Goal: Answer question/provide support: Share knowledge or assist other users

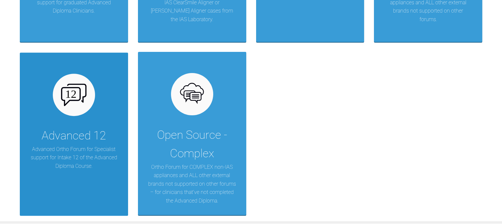
click at [87, 118] on div "Advanced 12 Advanced Ortho Forum for Specialist support for Intake 12 of the Ad…" at bounding box center [74, 134] width 108 height 163
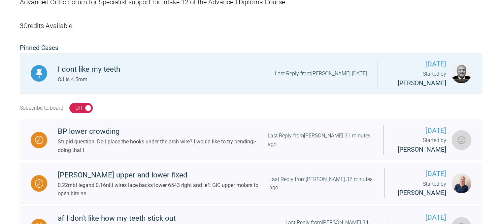
scroll to position [196, 0]
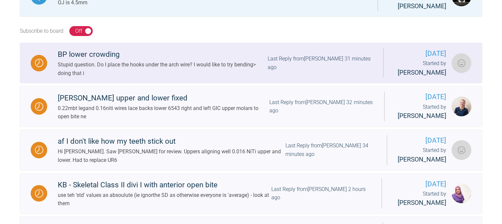
click at [85, 60] on div "BP lower crowding" at bounding box center [163, 55] width 210 height 12
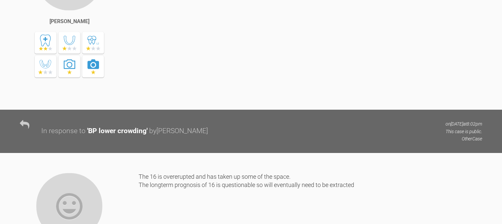
scroll to position [1402, 0]
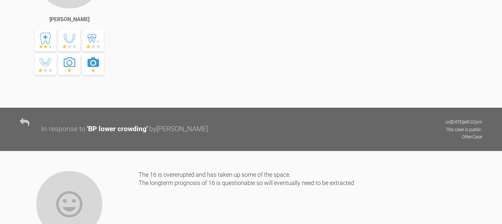
drag, startPoint x: 133, startPoint y: 123, endPoint x: 135, endPoint y: 136, distance: 13.0
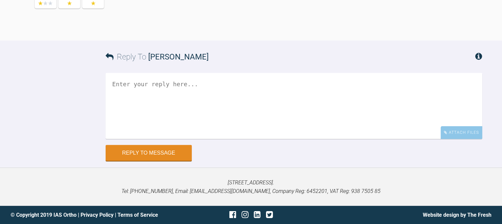
scroll to position [8210, 0]
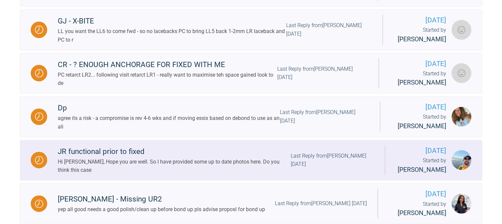
scroll to position [838, 0]
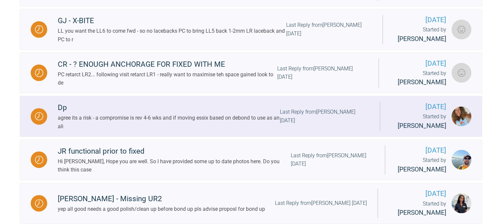
click at [65, 114] on div "agree its a risk - a compromise is rev 4-6 wks and if moving essix based on deb…" at bounding box center [169, 122] width 222 height 17
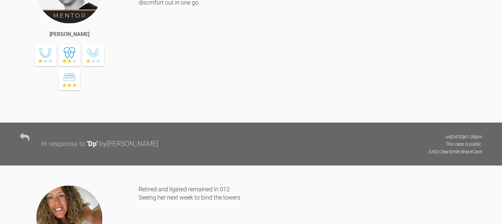
scroll to position [1438, 0]
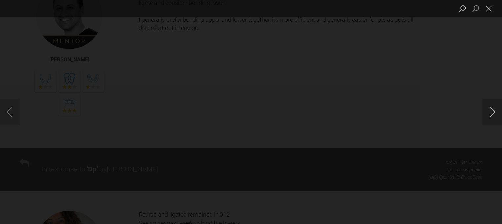
click at [488, 115] on button "Next image" at bounding box center [493, 112] width 20 height 26
click at [17, 108] on button "Previous image" at bounding box center [10, 112] width 20 height 26
click at [491, 12] on button "Close lightbox" at bounding box center [489, 9] width 13 height 12
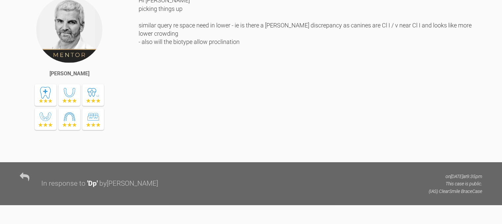
scroll to position [1904, 0]
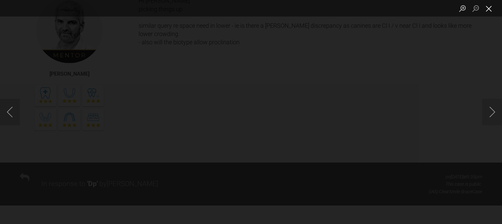
click at [493, 12] on button "Close lightbox" at bounding box center [489, 9] width 13 height 12
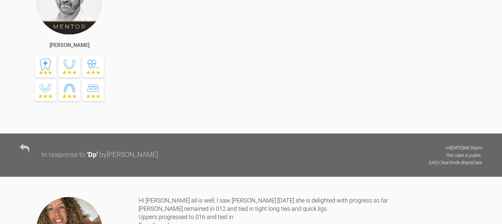
scroll to position [3165, 0]
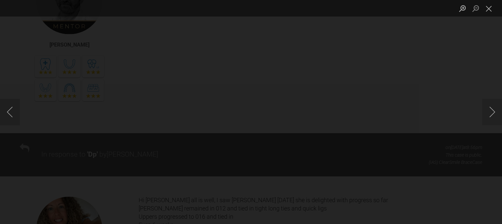
click at [457, 90] on div "Lightbox" at bounding box center [251, 112] width 502 height 224
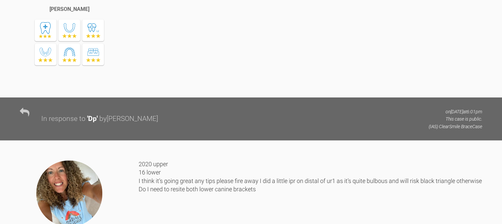
scroll to position [4414, 0]
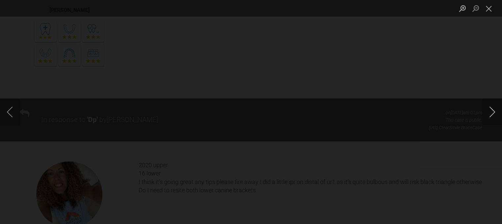
click at [493, 113] on button "Next image" at bounding box center [493, 112] width 20 height 26
click at [493, 109] on button "Next image" at bounding box center [493, 112] width 20 height 26
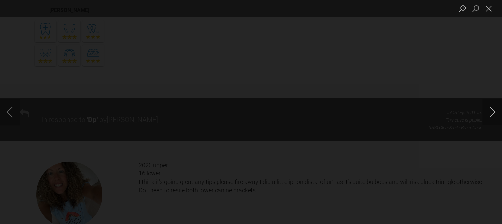
click at [493, 109] on button "Next image" at bounding box center [493, 112] width 20 height 26
click at [484, 8] on button "Close lightbox" at bounding box center [489, 9] width 13 height 12
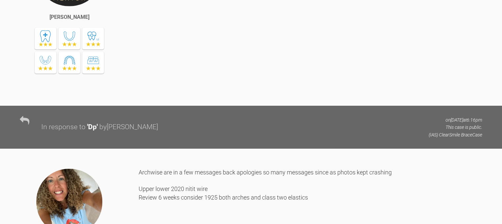
scroll to position [6860, 0]
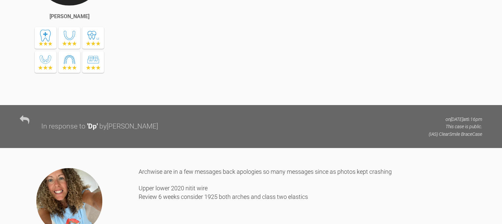
drag, startPoint x: 134, startPoint y: 154, endPoint x: 118, endPoint y: 96, distance: 60.7
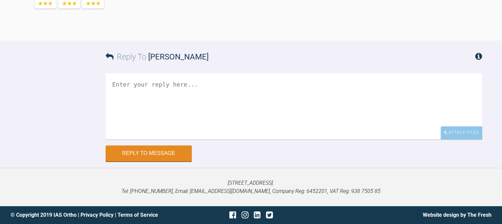
scroll to position [13446, 0]
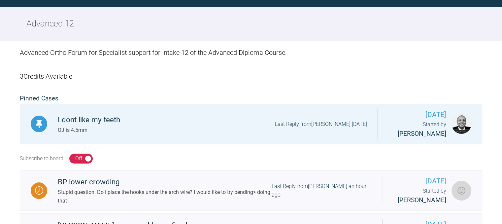
scroll to position [912, 0]
